Goal: Transaction & Acquisition: Book appointment/travel/reservation

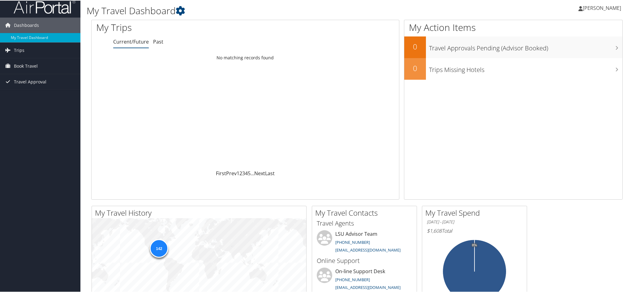
scroll to position [31, 0]
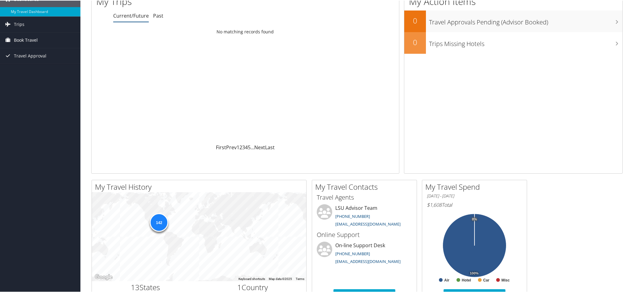
click at [23, 41] on span "Book Travel" at bounding box center [26, 39] width 24 height 15
click at [50, 60] on link "Book/Manage Online Trips" at bounding box center [40, 61] width 80 height 9
